Goal: Task Accomplishment & Management: Manage account settings

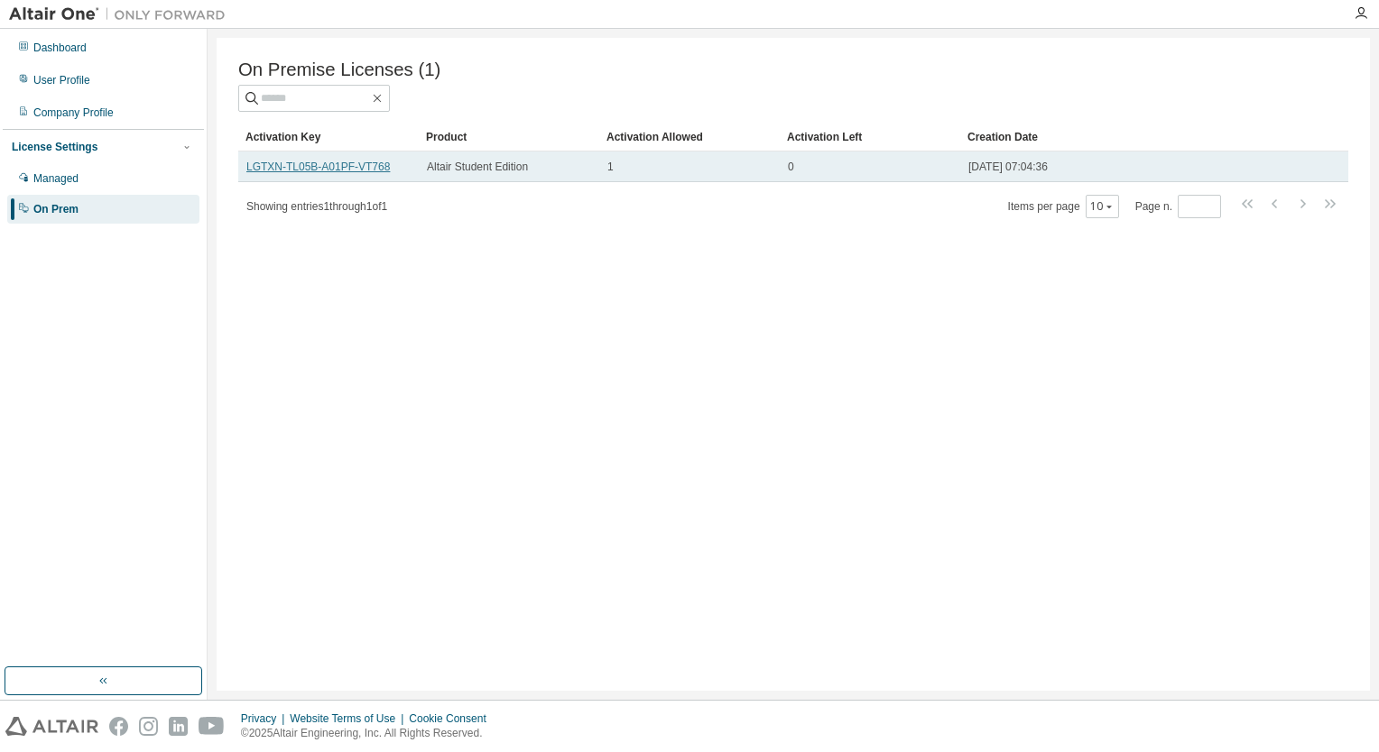
click at [316, 173] on link "LGTXN-TL05B-A01PF-VT768" at bounding box center [317, 167] width 143 height 13
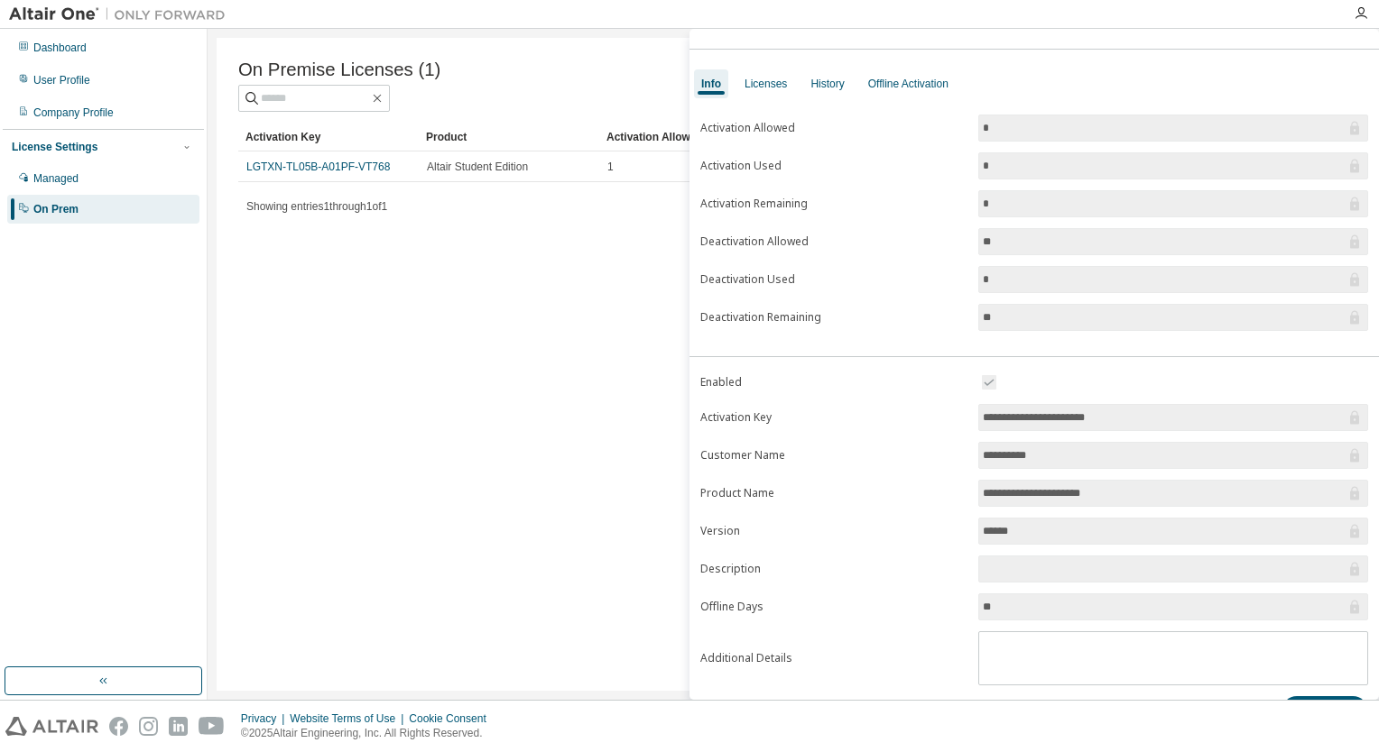
scroll to position [73, 0]
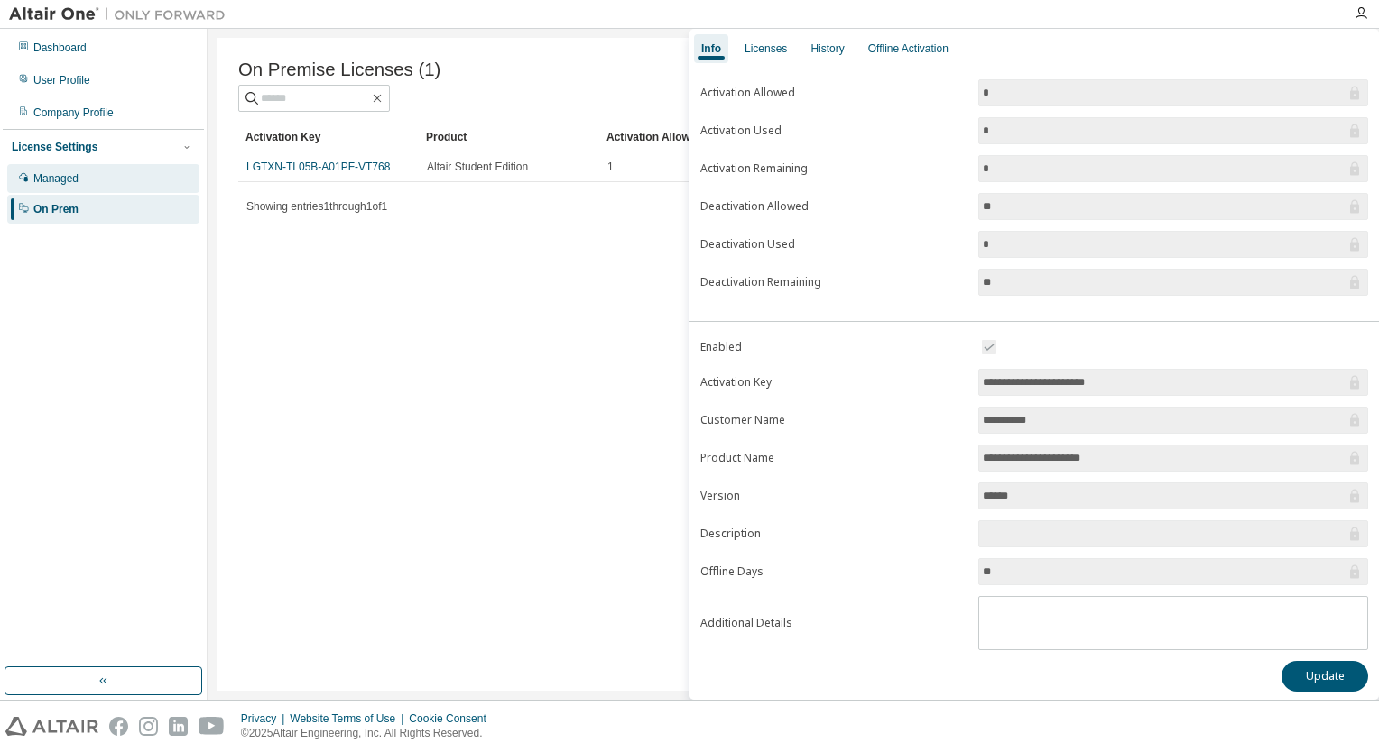
click at [49, 182] on div "Managed" at bounding box center [55, 178] width 45 height 14
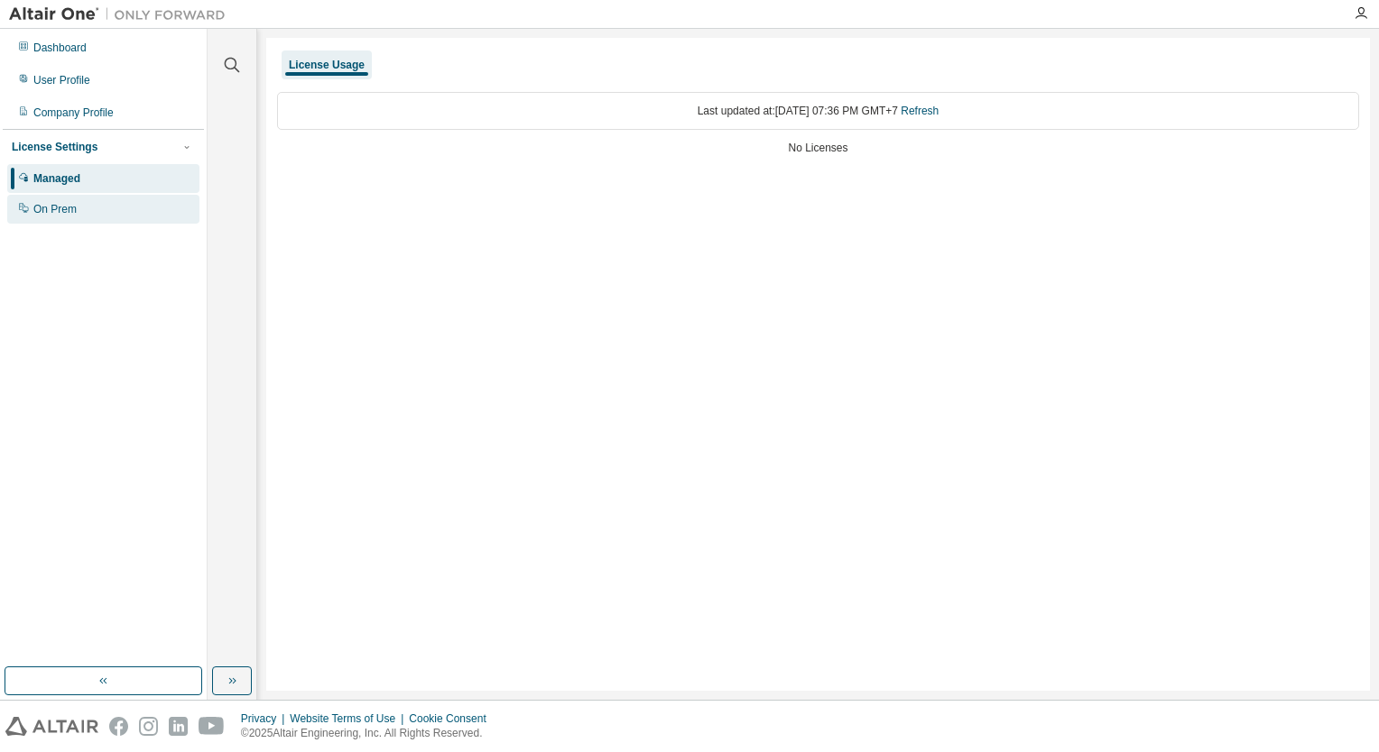
click at [78, 199] on div "On Prem" at bounding box center [103, 209] width 192 height 29
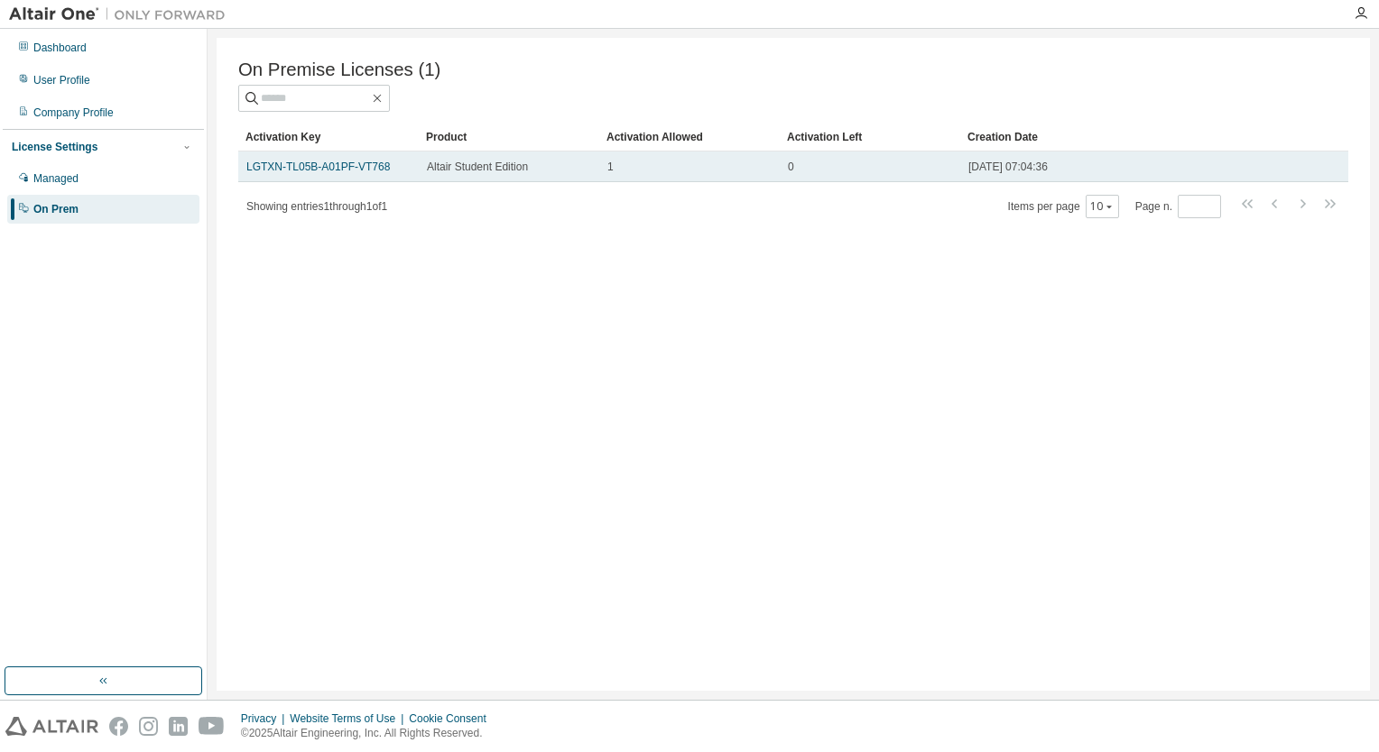
click at [795, 174] on div "0" at bounding box center [870, 167] width 164 height 14
click at [1038, 173] on span "2024-08-29 07:04:36" at bounding box center [1007, 167] width 79 height 14
click at [325, 163] on link "LGTXN-TL05B-A01PF-VT768" at bounding box center [317, 167] width 143 height 13
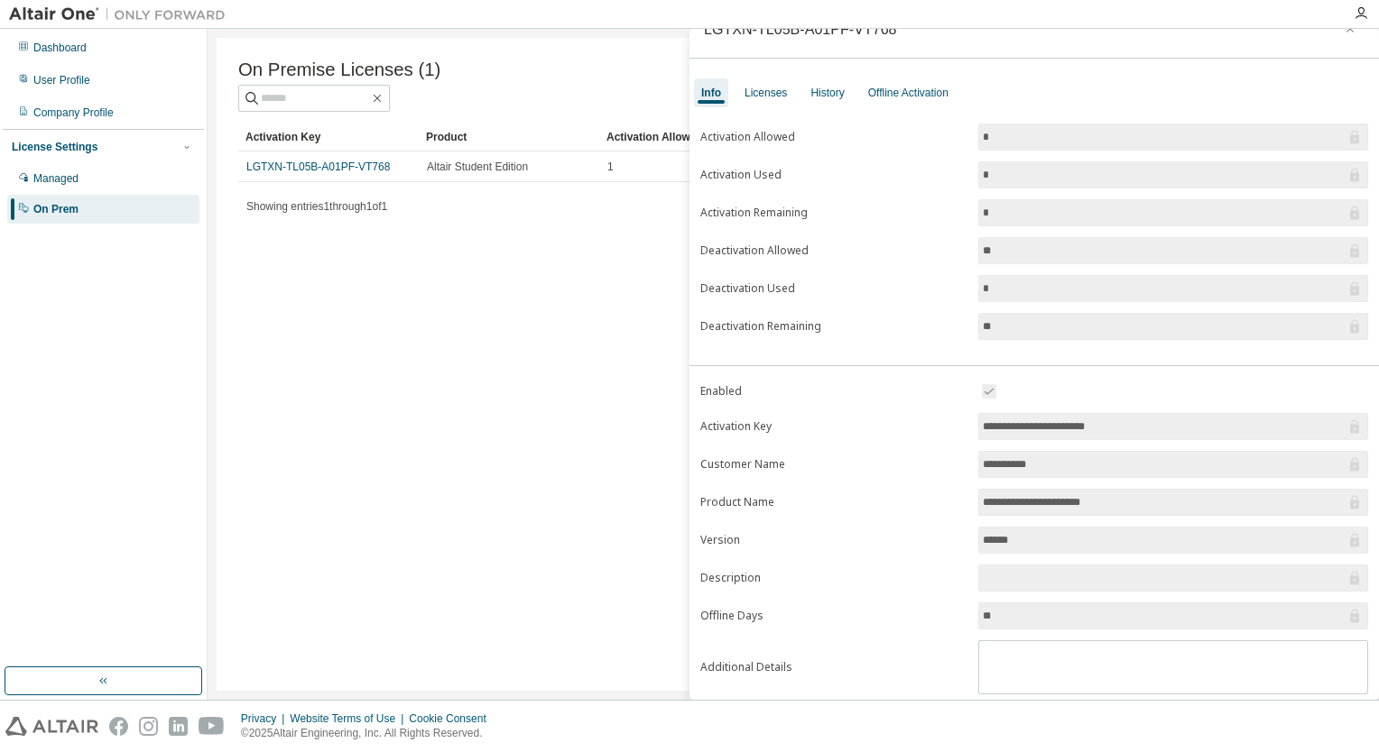
scroll to position [73, 0]
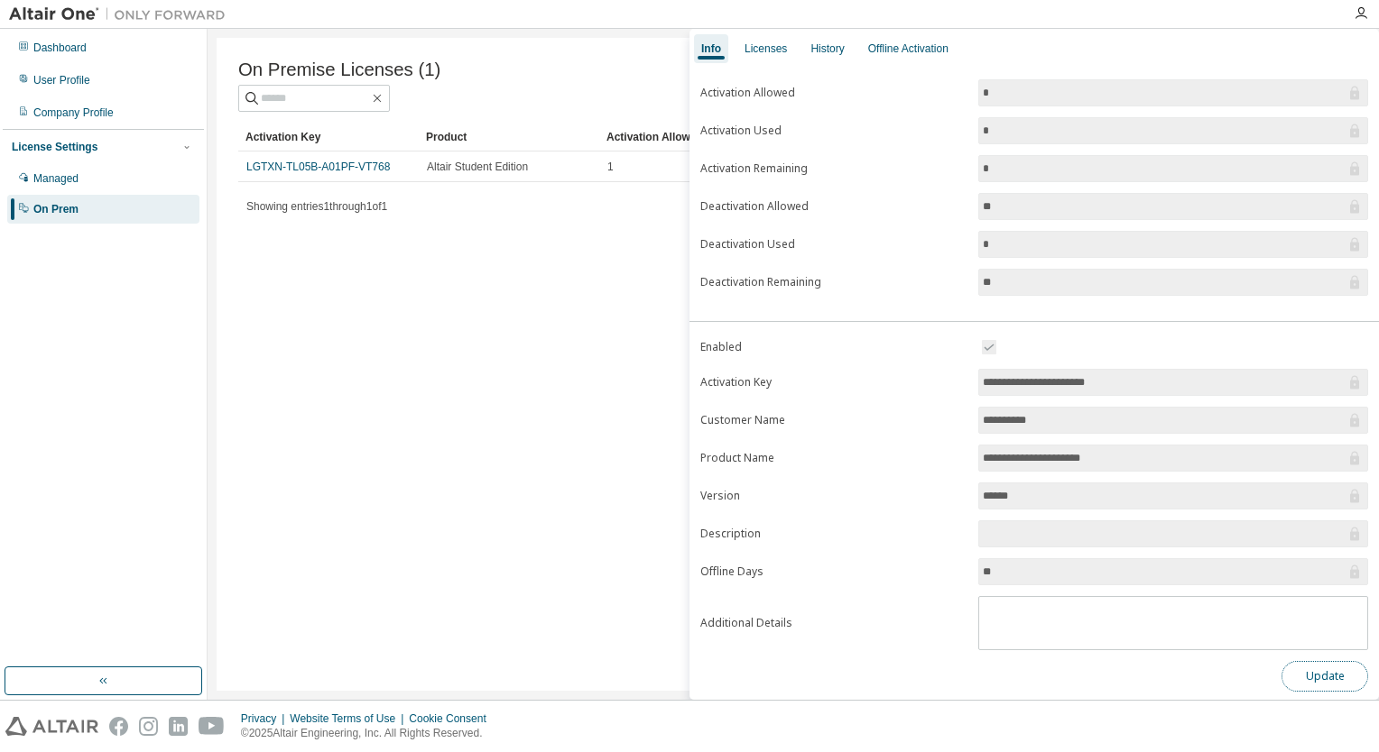
click at [1342, 677] on button "Update" at bounding box center [1324, 676] width 87 height 31
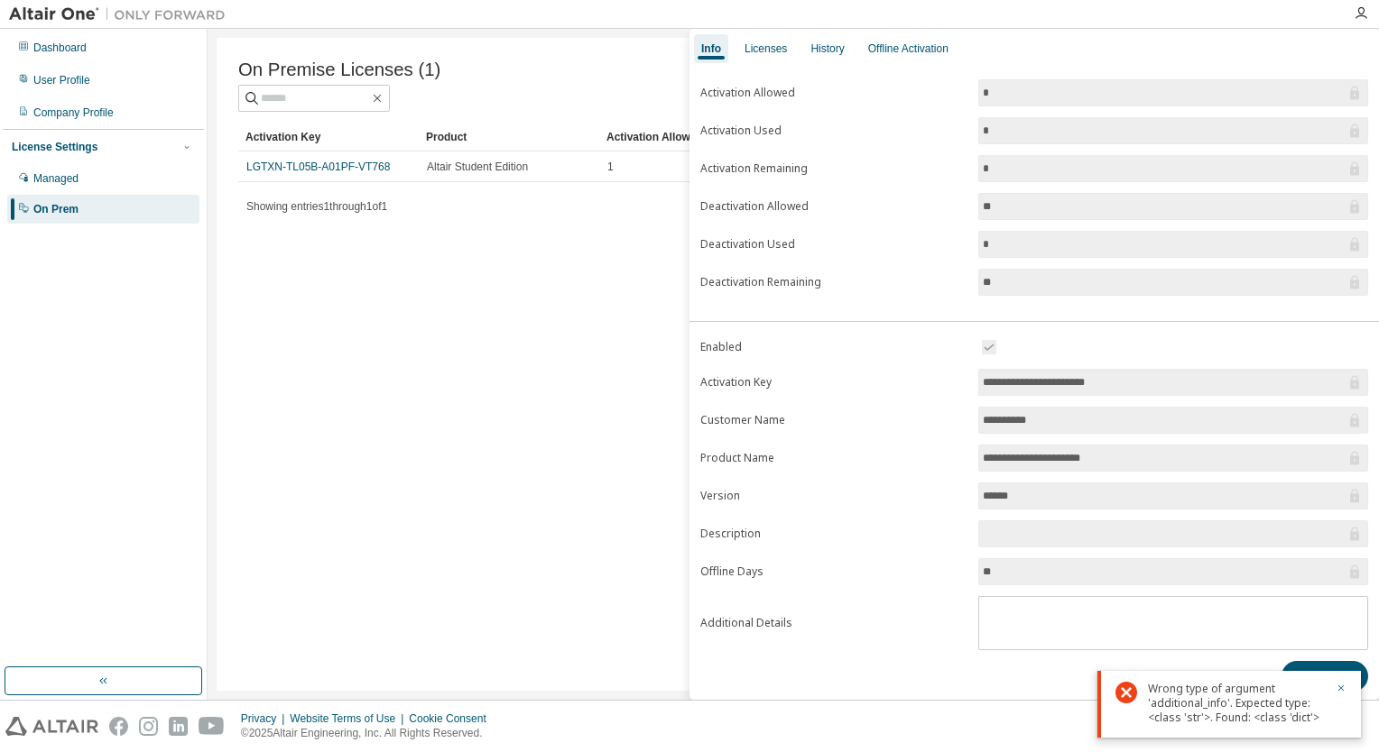
click at [1127, 697] on icon at bounding box center [1126, 693] width 22 height 22
click at [1336, 691] on icon "button" at bounding box center [1340, 688] width 11 height 11
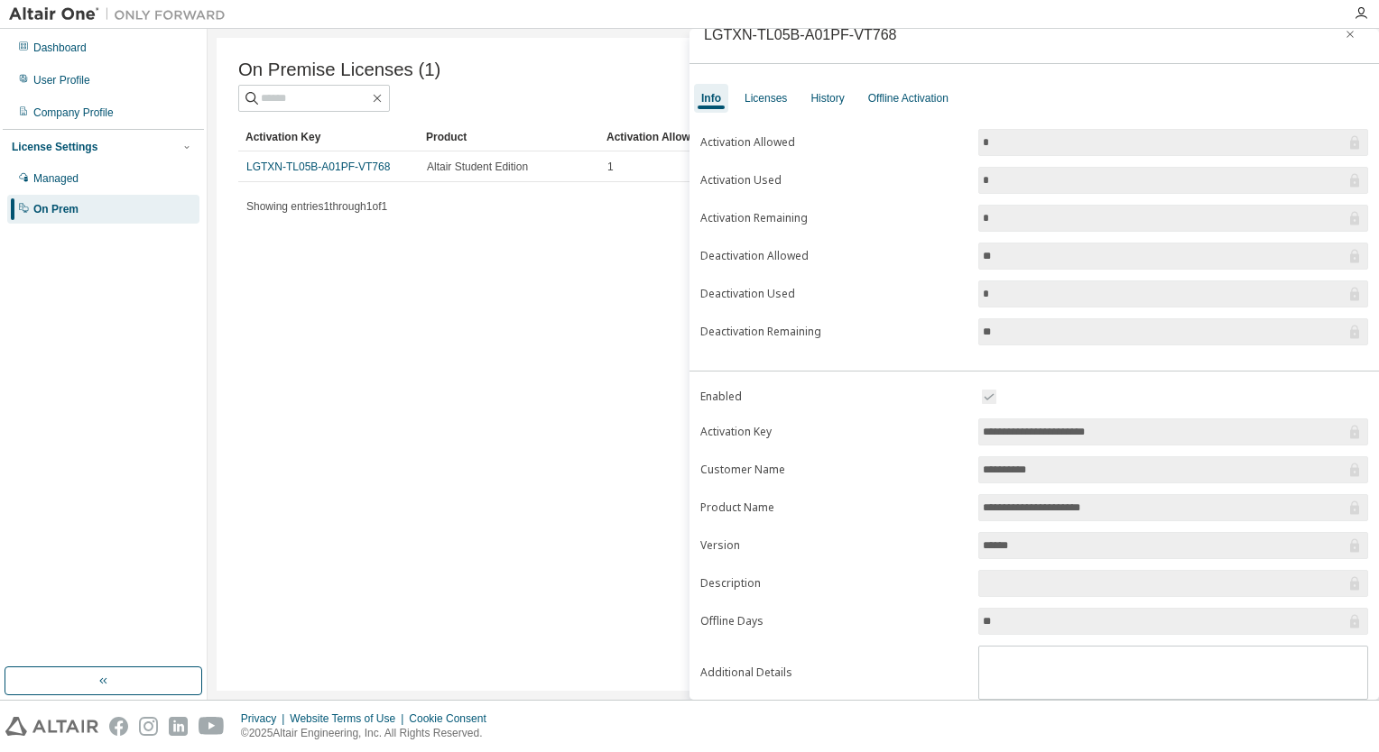
scroll to position [0, 0]
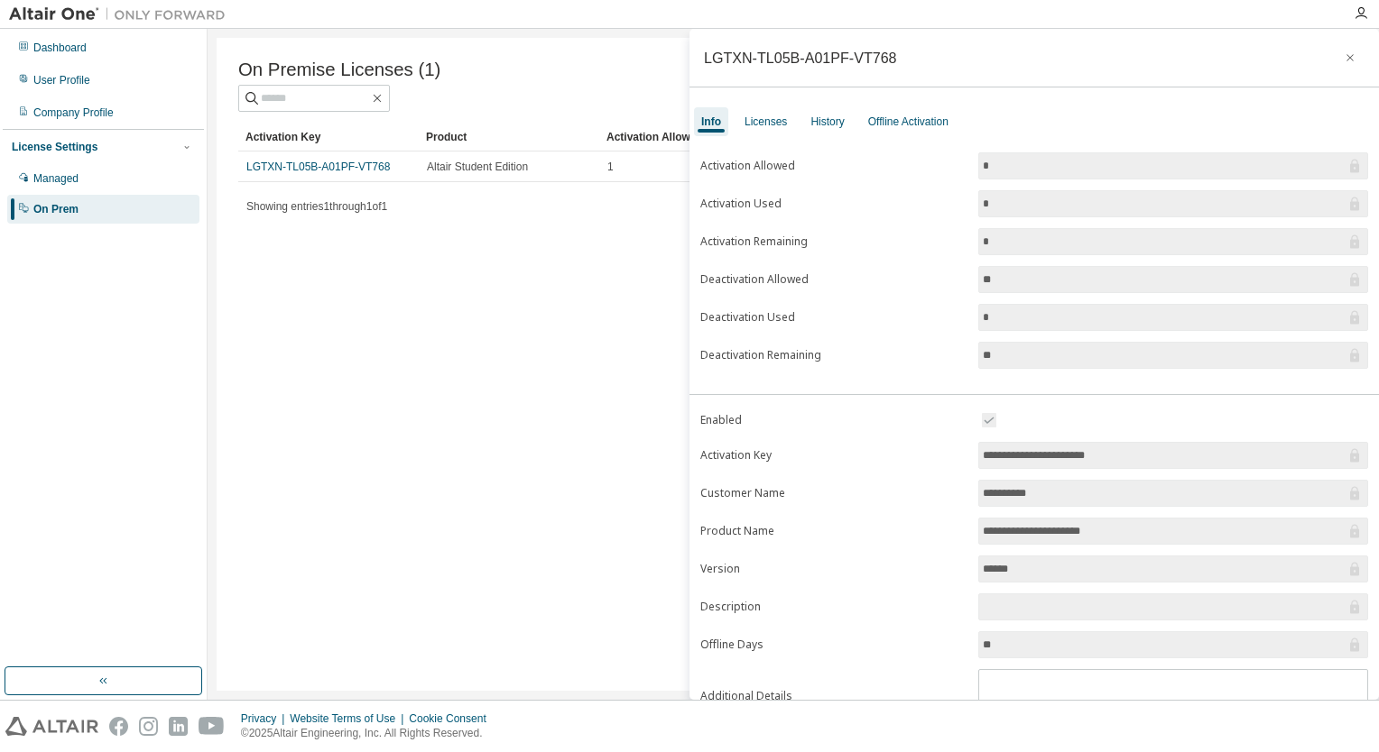
click at [569, 416] on div "On Premise Licenses (1) Clear Load Save Save As Field Operator Value Select fil…" at bounding box center [793, 364] width 1153 height 653
click at [1344, 63] on icon "button" at bounding box center [1349, 58] width 13 height 14
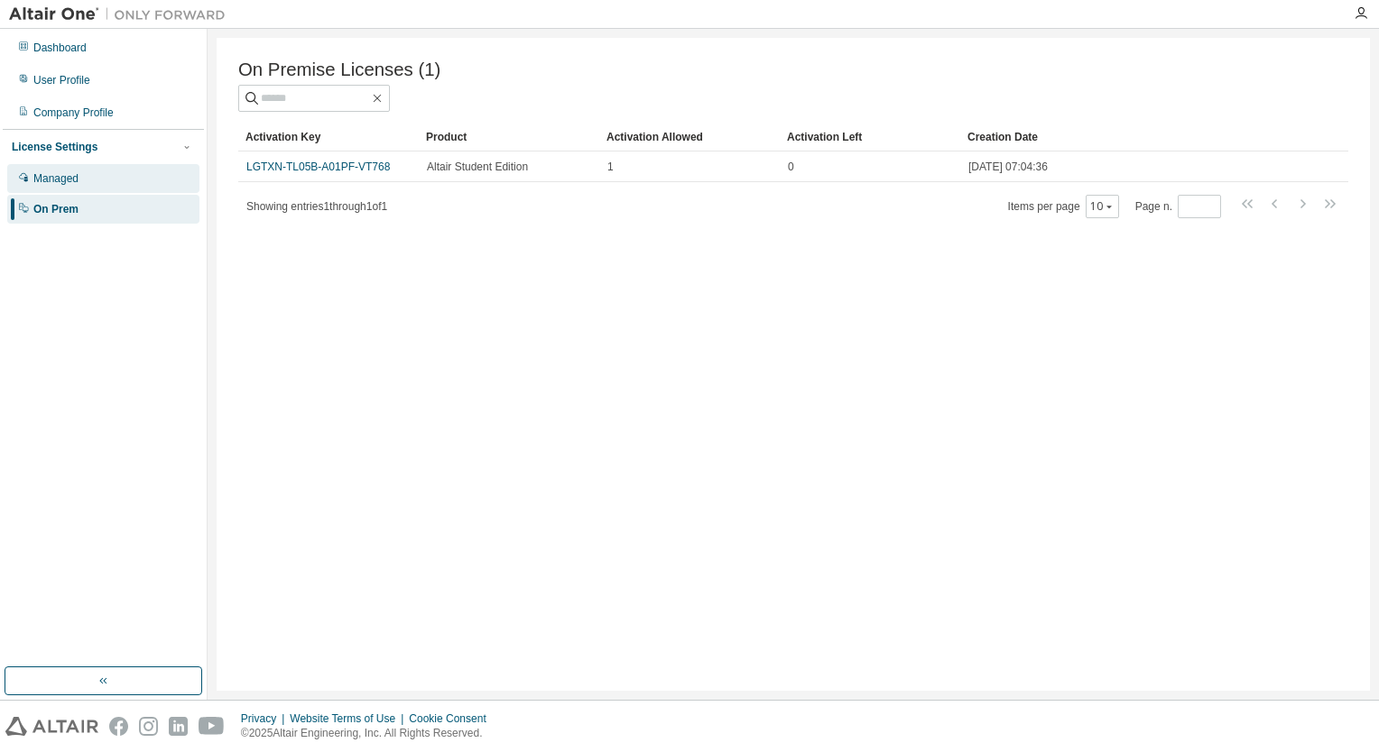
click at [111, 184] on div "Managed" at bounding box center [103, 178] width 192 height 29
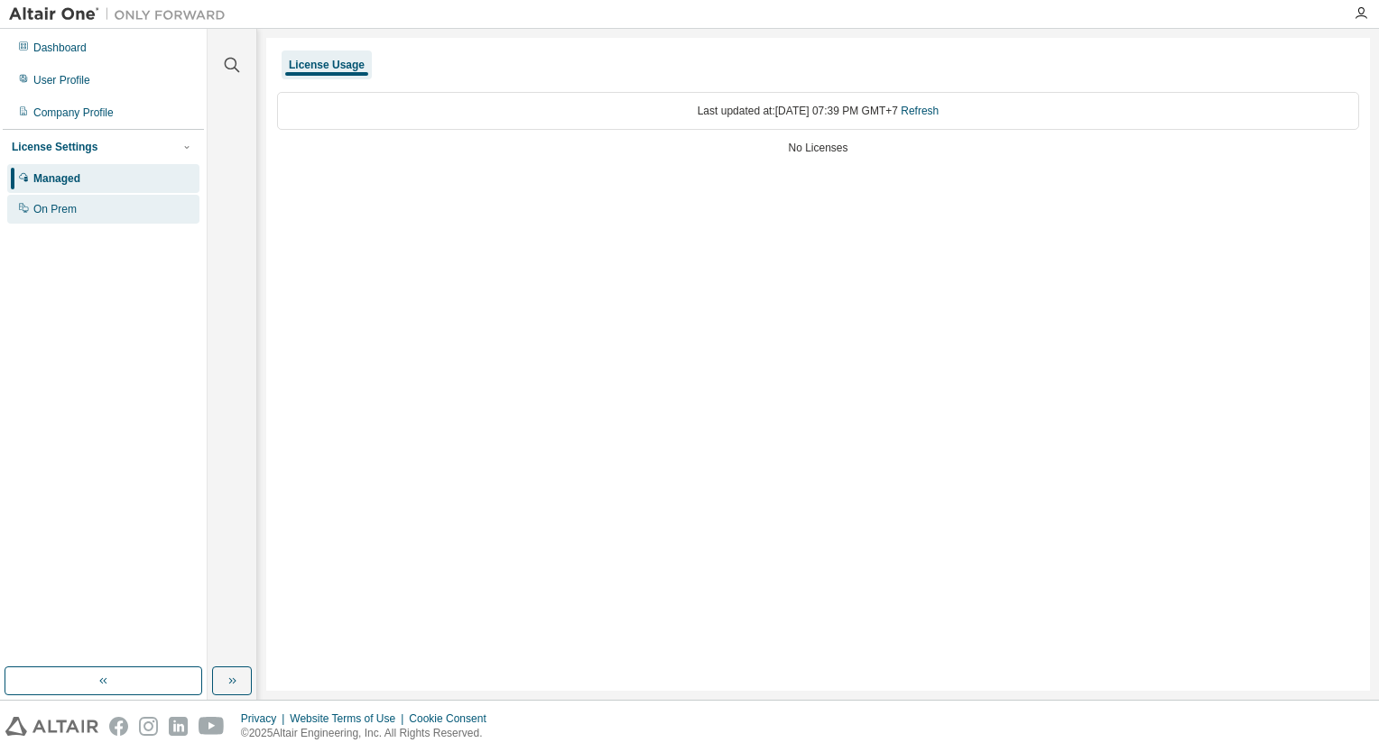
click at [108, 209] on div "On Prem" at bounding box center [103, 209] width 192 height 29
